Goal: Information Seeking & Learning: Learn about a topic

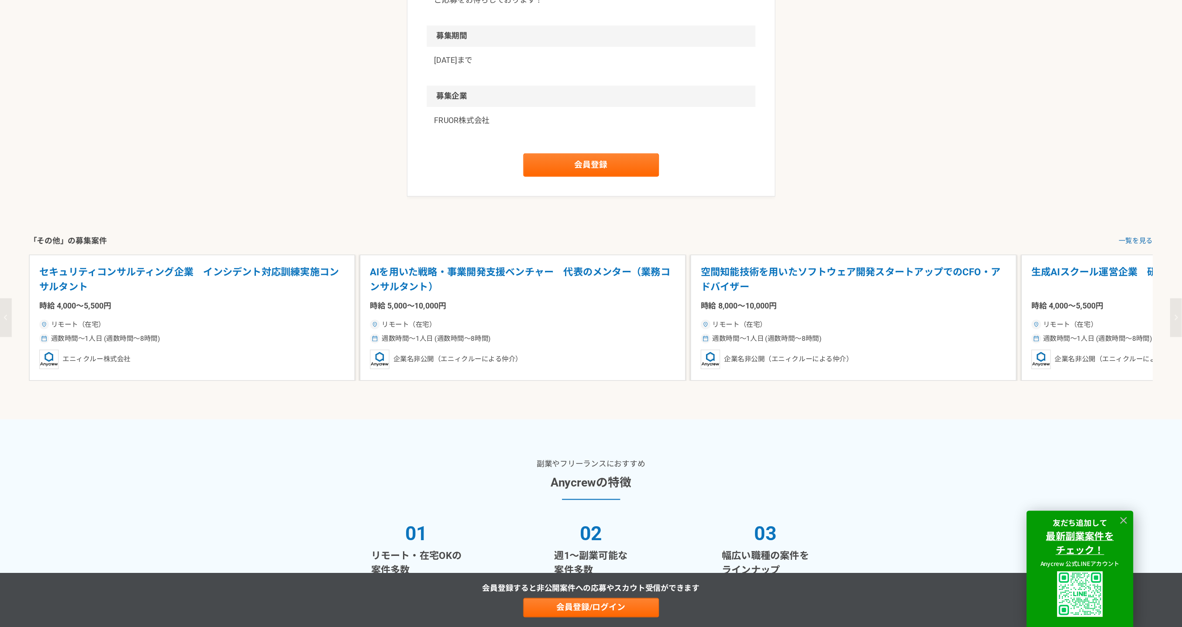
scroll to position [1109, 0]
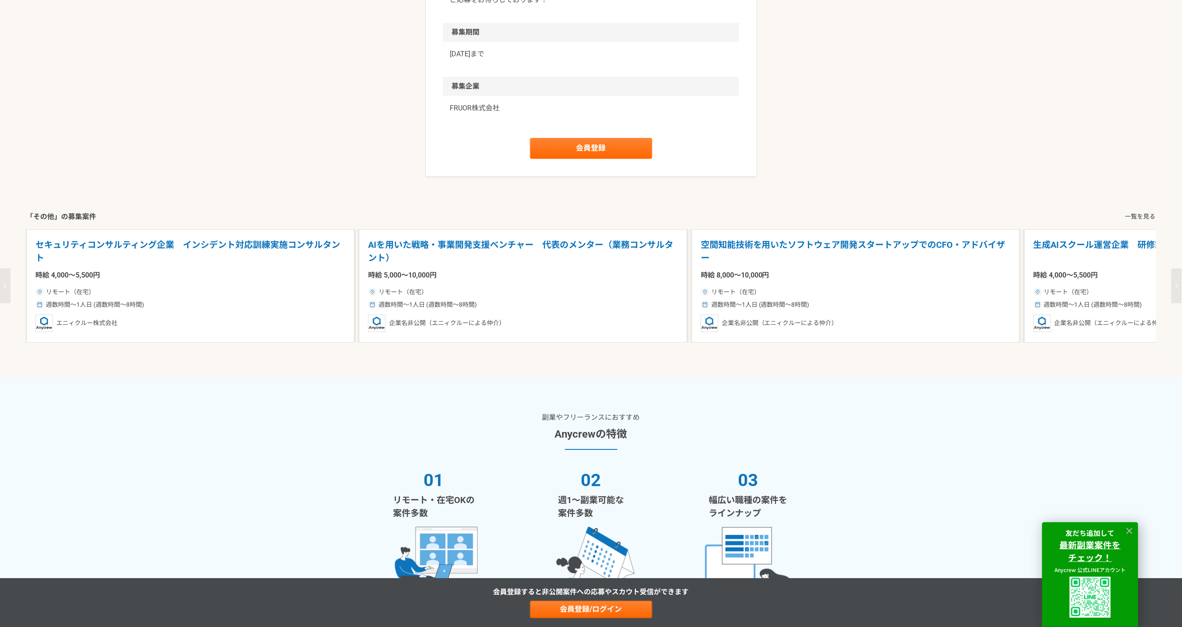
click at [1064, 218] on link "一覧を見る" at bounding box center [1140, 216] width 31 height 9
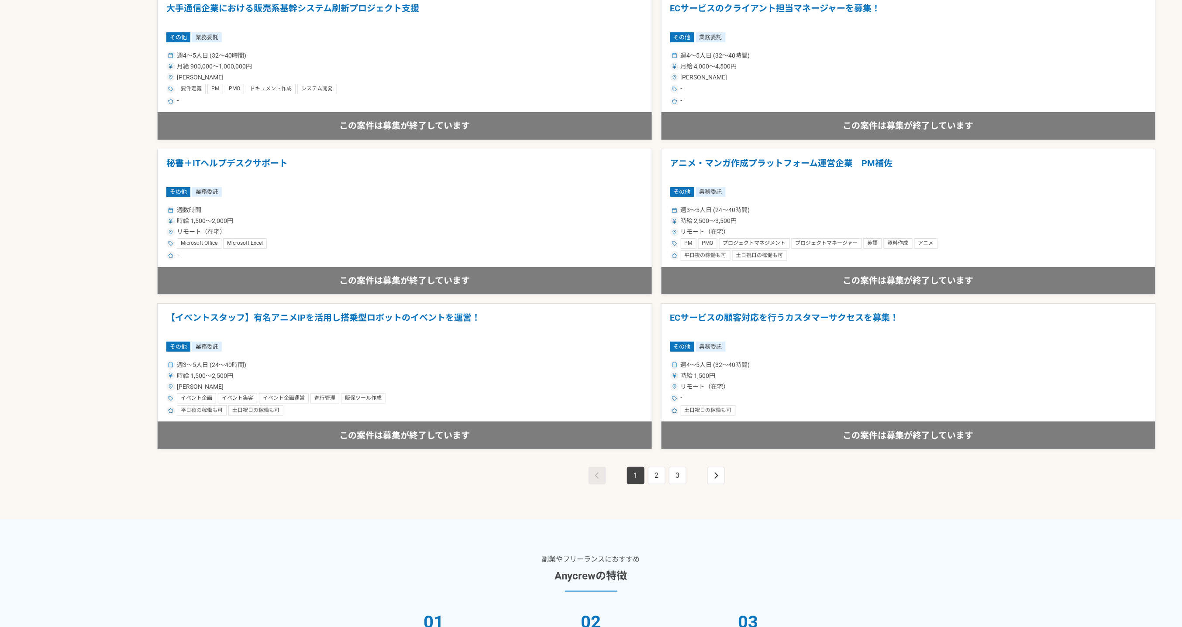
scroll to position [1421, 0]
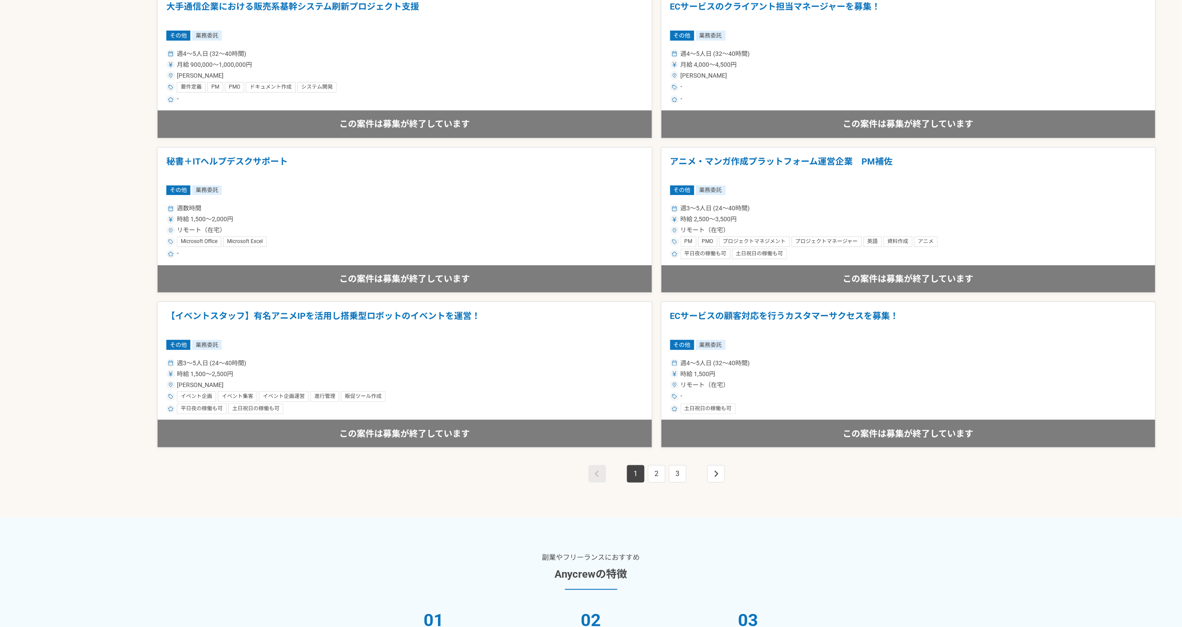
click at [704, 477] on nav "1 2 3" at bounding box center [657, 473] width 140 height 17
click at [713, 477] on link "pagination" at bounding box center [715, 473] width 17 height 17
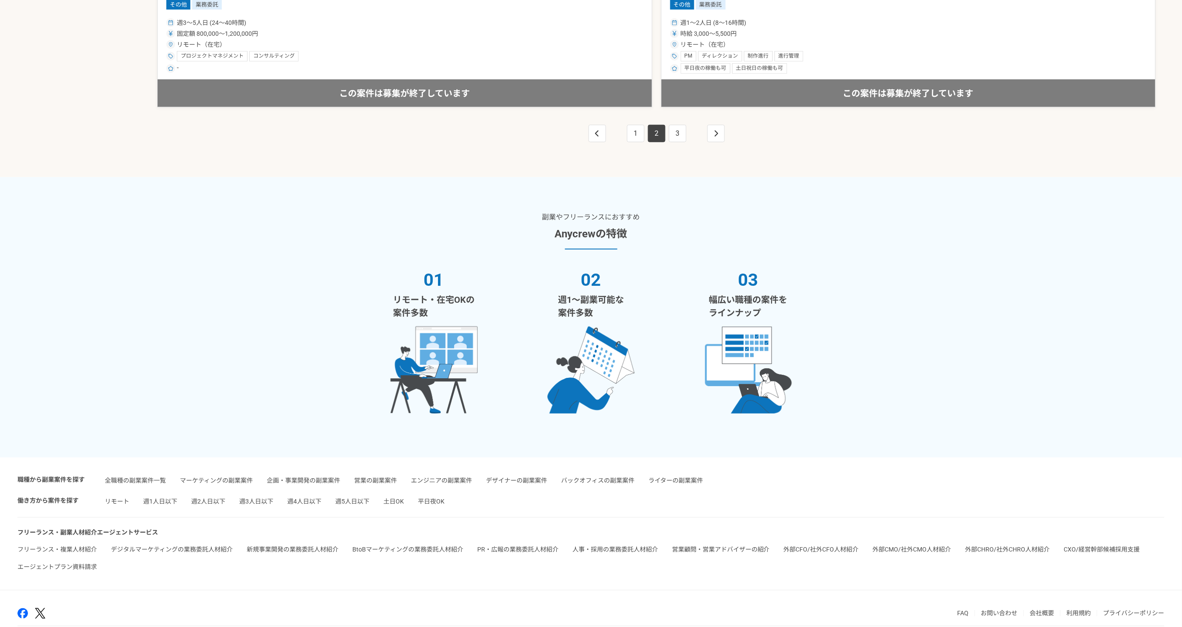
scroll to position [1788, 0]
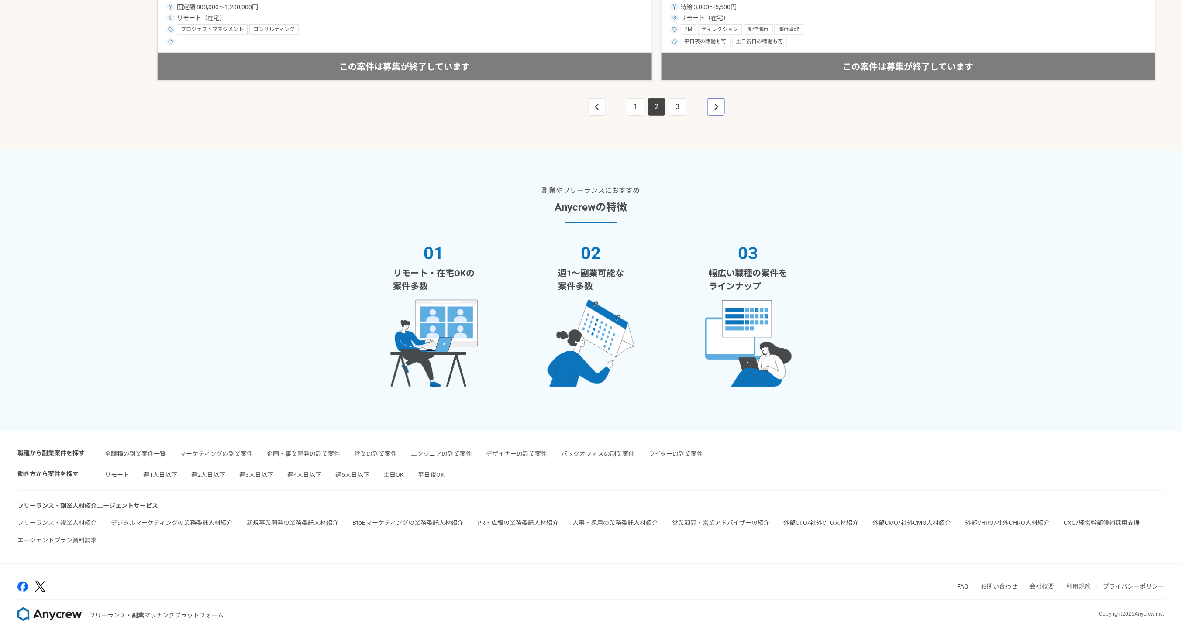
click at [714, 106] on icon "pagination" at bounding box center [716, 106] width 4 height 7
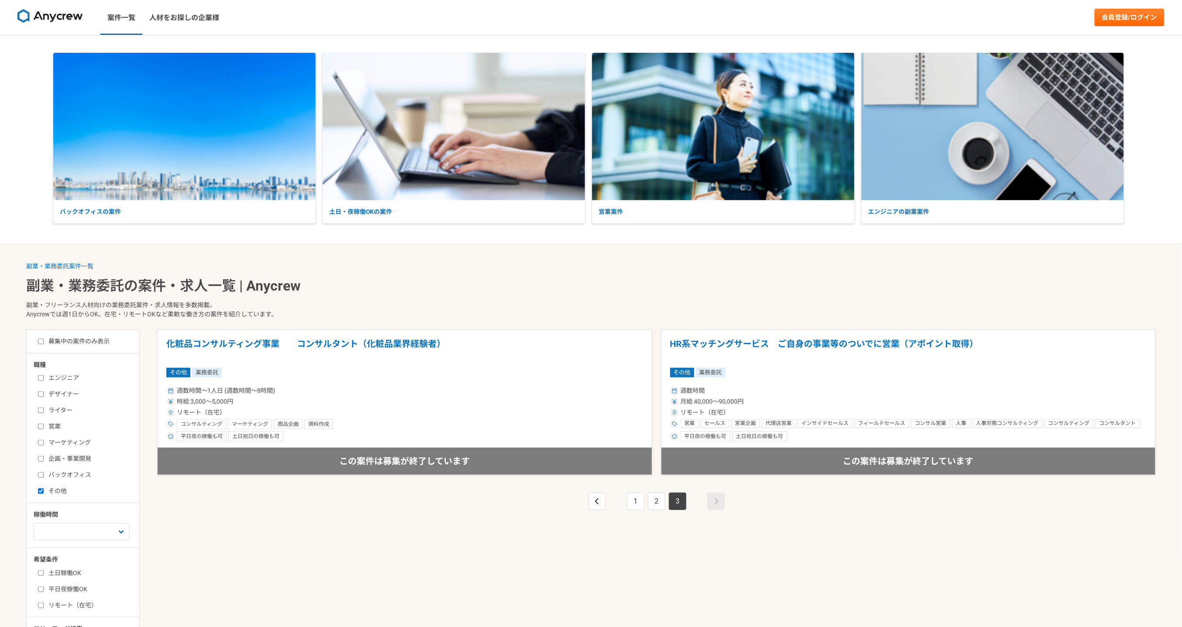
click at [67, 19] on img at bounding box center [49, 16] width 65 height 14
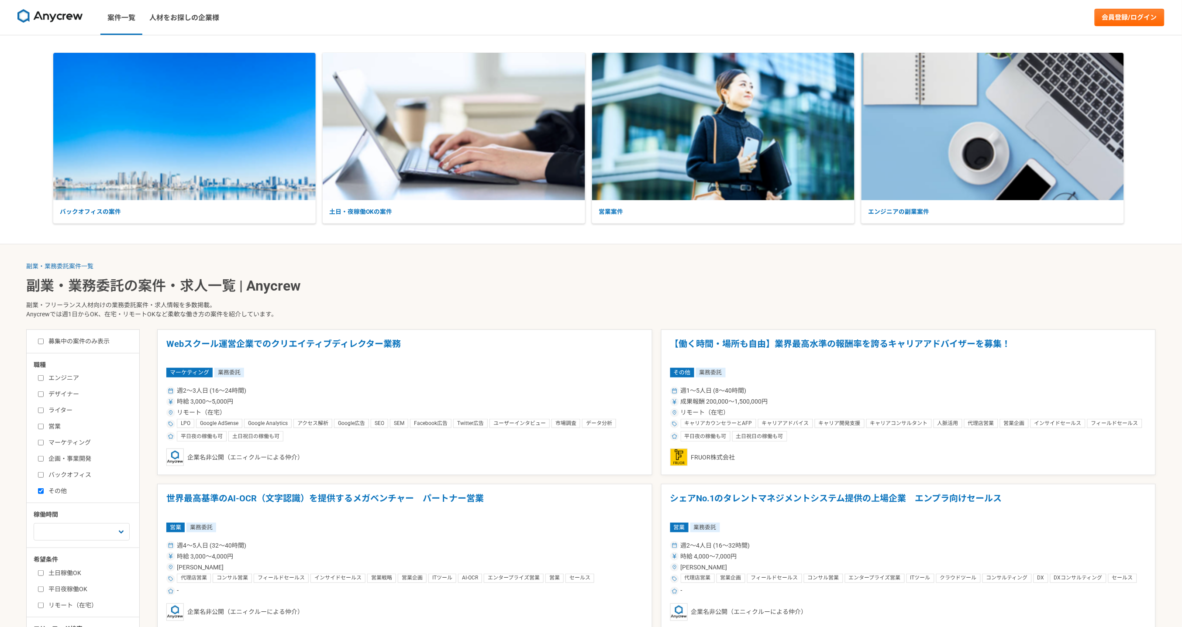
click at [858, 294] on p "副業・フリーランス人材向けの業務委託案件・求人情報を多数掲載。 Anycrewでは週1日からOK、在宅・リモートOKなど柔軟な働き方の案件を紹介しています。" at bounding box center [590, 312] width 1129 height 36
click at [551, 365] on article "Webスクール運営企業でのクリエイティブディレクター業務 マーケティング 業務委託 週2〜3人日 (16〜24時間) 時給 3,000〜5,000円 リモート…" at bounding box center [404, 403] width 495 height 146
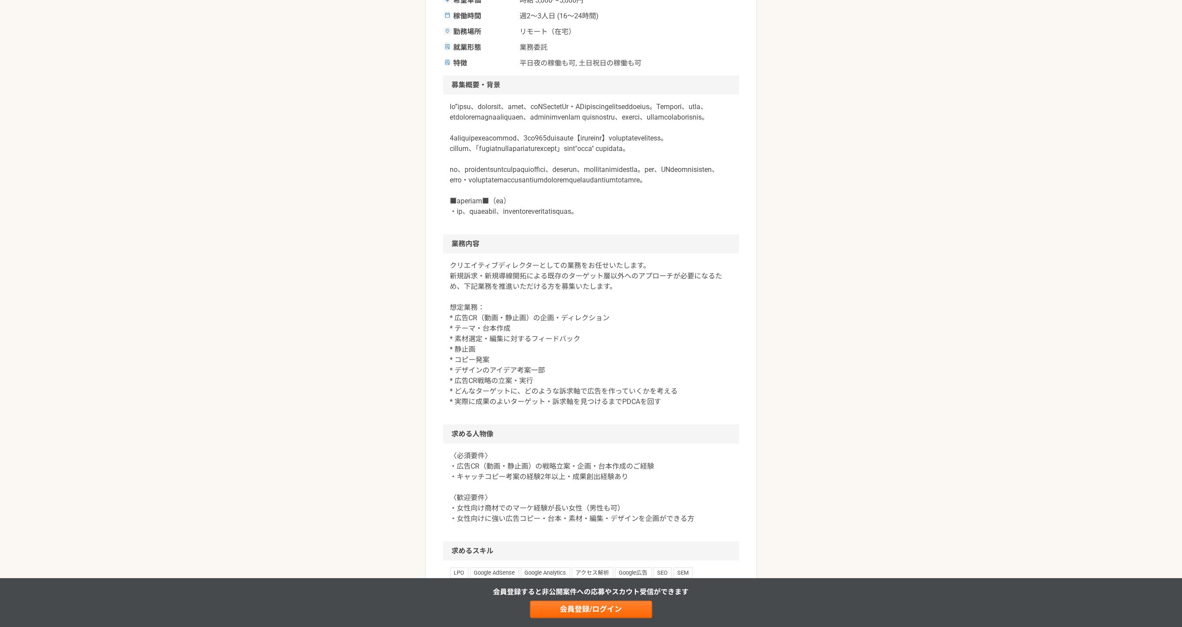
scroll to position [197, 0]
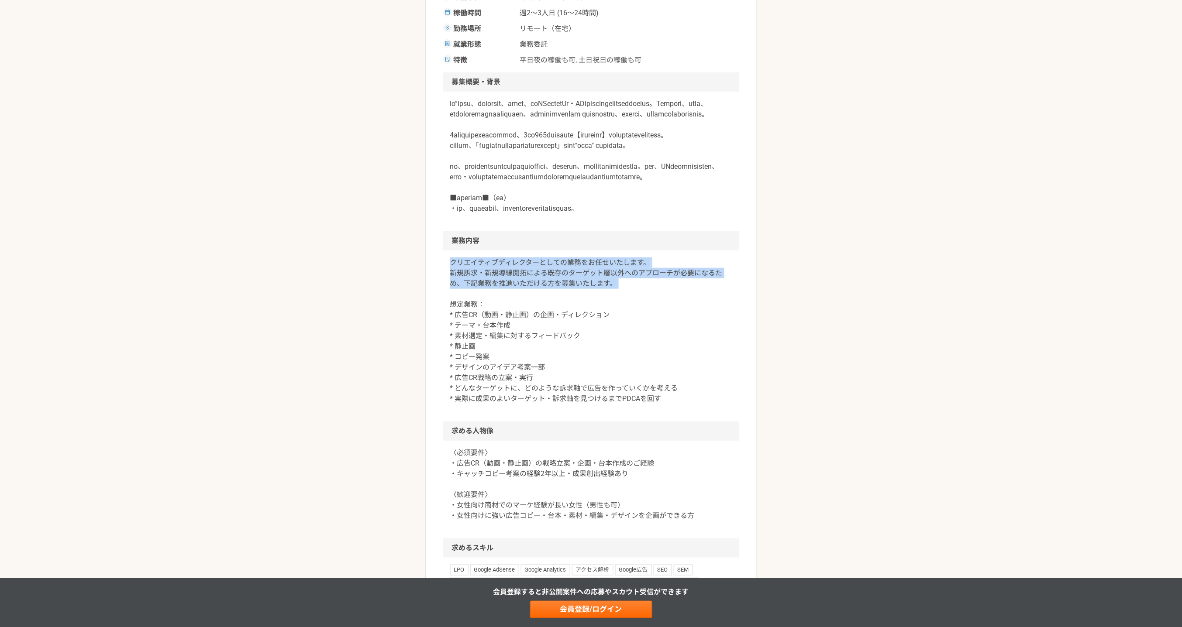
drag, startPoint x: 634, startPoint y: 361, endPoint x: 347, endPoint y: 324, distance: 289.6
click at [347, 324] on div "副業・業務委託案件一覧 Webスクール運営企業でのクリエイティブディレクター業務 マーケティング Webスクール運営企業でのクリエイティブディレクター業務 業…" at bounding box center [591, 440] width 1182 height 1205
click at [351, 324] on div "副業・業務委託案件一覧 Webスクール運営企業でのクリエイティブディレクター業務 マーケティング Webスクール運営企業でのクリエイティブディレクター業務 業…" at bounding box center [591, 440] width 1182 height 1205
drag, startPoint x: 440, startPoint y: 326, endPoint x: 635, endPoint y: 352, distance: 197.4
click at [635, 352] on article "マーケティング Webスクール運営企業でのクリエイティブディレクター業務 業務委託 平日夜の稼働も可 土日祝日の稼働も可 企業名非公開（エニィクルーによる仲介…" at bounding box center [591, 436] width 332 height 1143
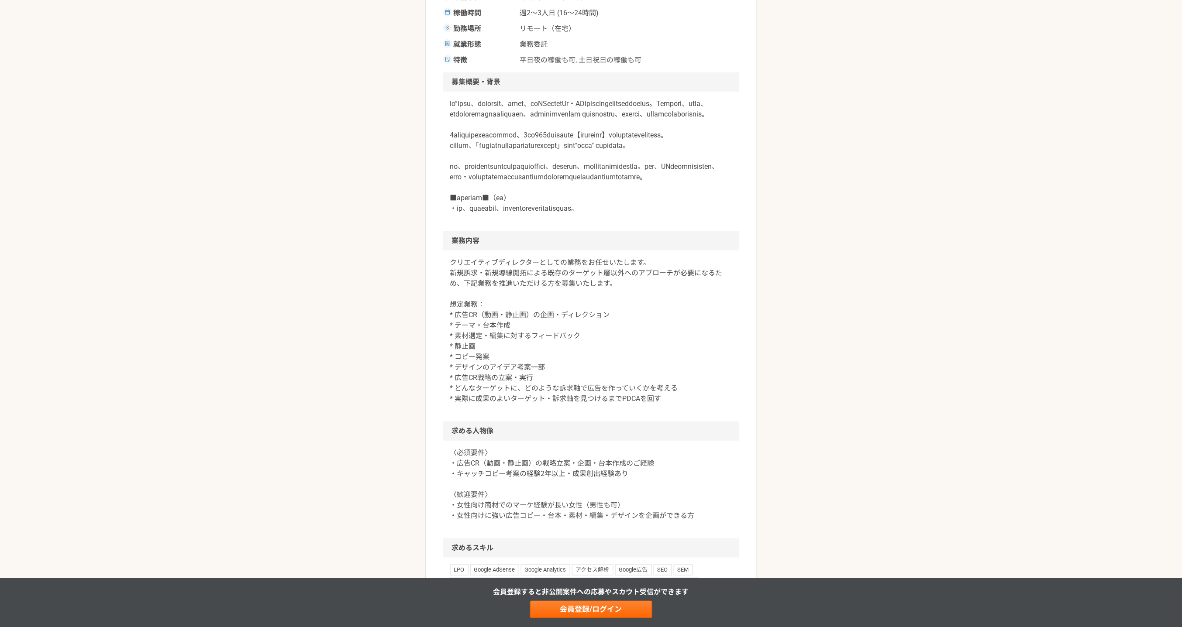
click at [638, 358] on p "クリエイティブディレクターとしての業務をお任せいたします。 新規訴求・新規導線開拓による既存のターゲット層以外へのアプローチが必要になるため、下記業務を推進い…" at bounding box center [591, 331] width 282 height 147
drag, startPoint x: 641, startPoint y: 371, endPoint x: 649, endPoint y: 390, distance: 20.6
click at [649, 390] on p "クリエイティブディレクターとしての業務をお任せいたします。 新規訴求・新規導線開拓による既存のターゲット層以外へのアプローチが必要になるため、下記業務を推進い…" at bounding box center [591, 331] width 282 height 147
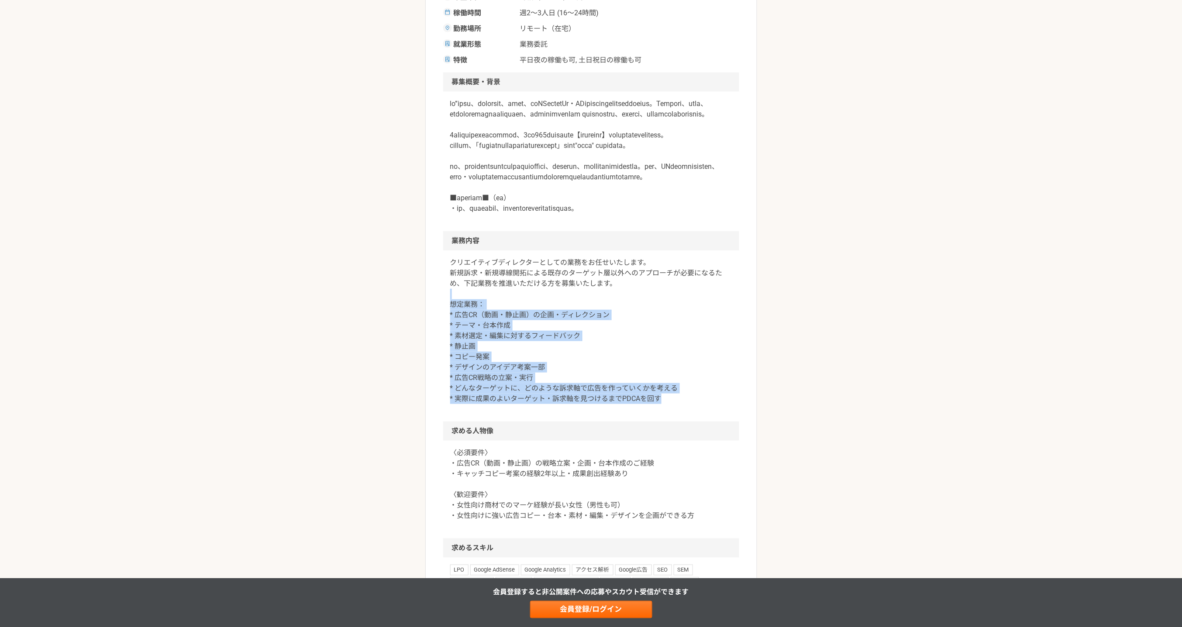
drag, startPoint x: 633, startPoint y: 355, endPoint x: 675, endPoint y: 461, distance: 113.4
click at [675, 404] on p "クリエイティブディレクターとしての業務をお任せいたします。 新規訴求・新規導線開拓による既存のターゲット層以外へのアプローチが必要になるため、下記業務を推進い…" at bounding box center [591, 331] width 282 height 147
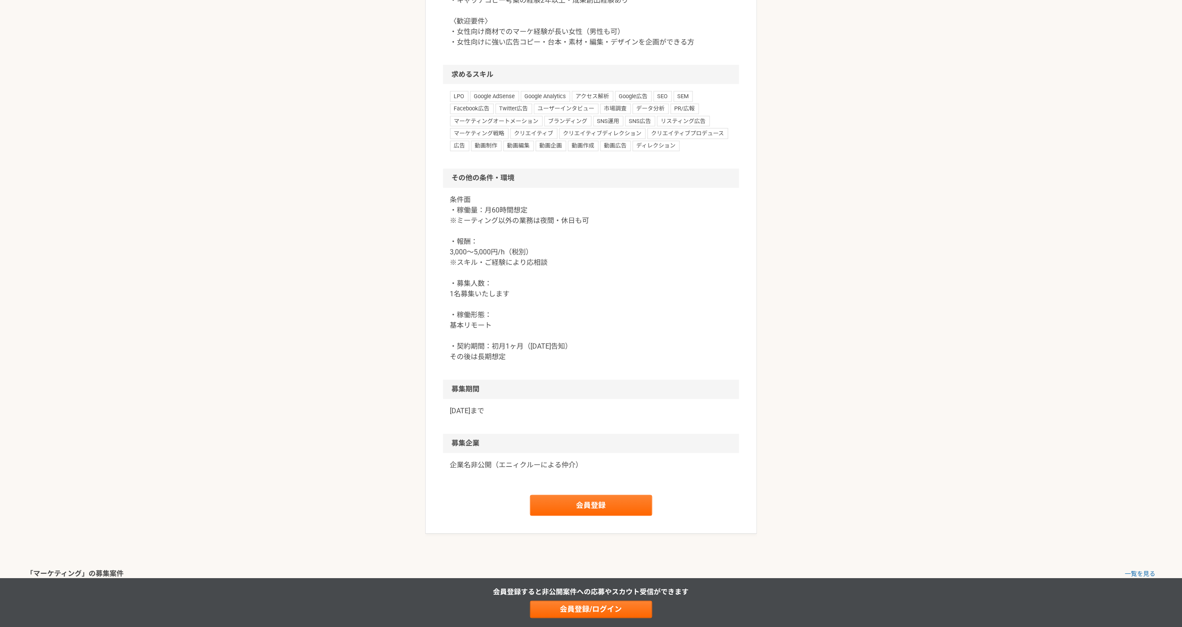
scroll to position [693, 0]
